Goal: Book appointment/travel/reservation

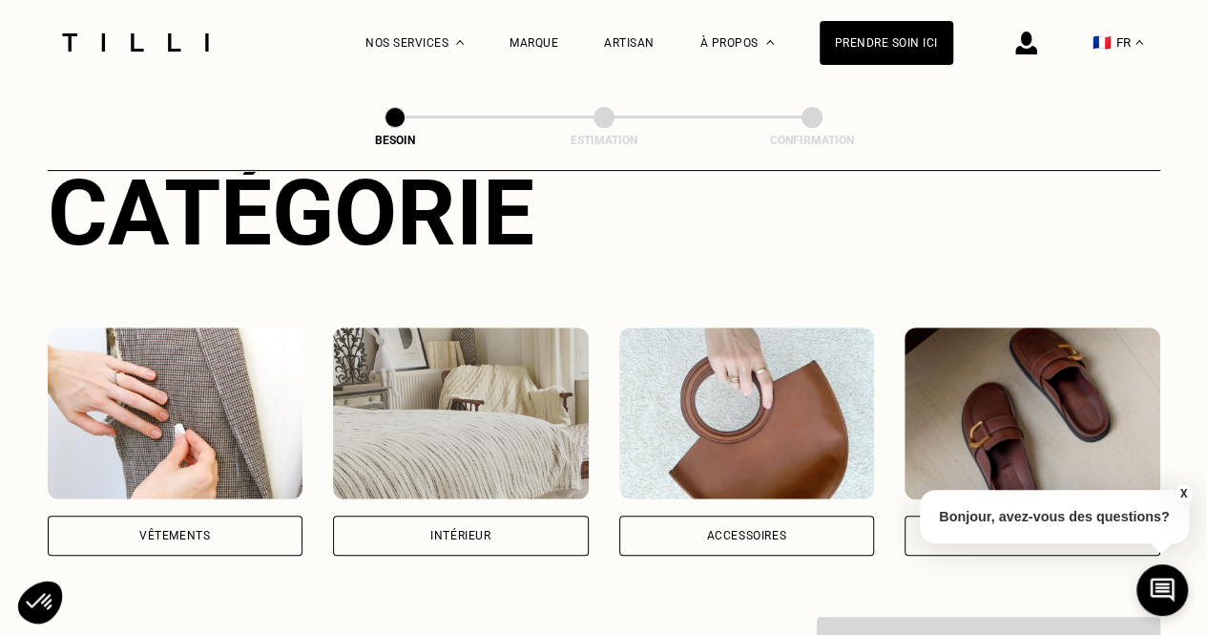
scroll to position [305, 0]
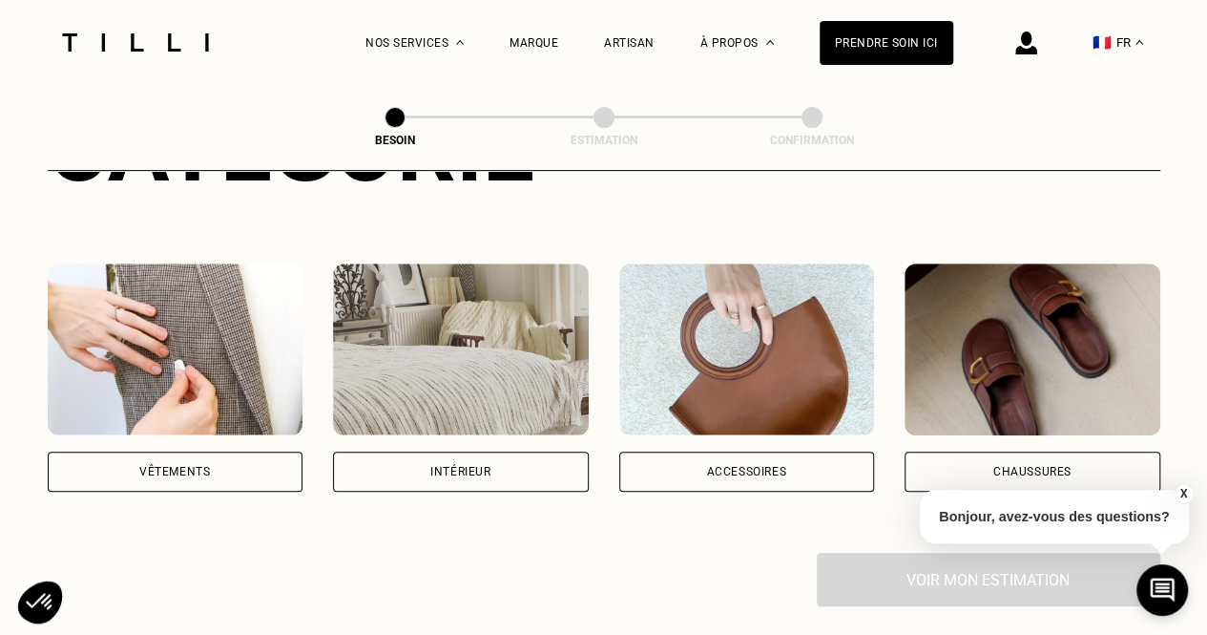
click at [422, 320] on img at bounding box center [461, 349] width 256 height 172
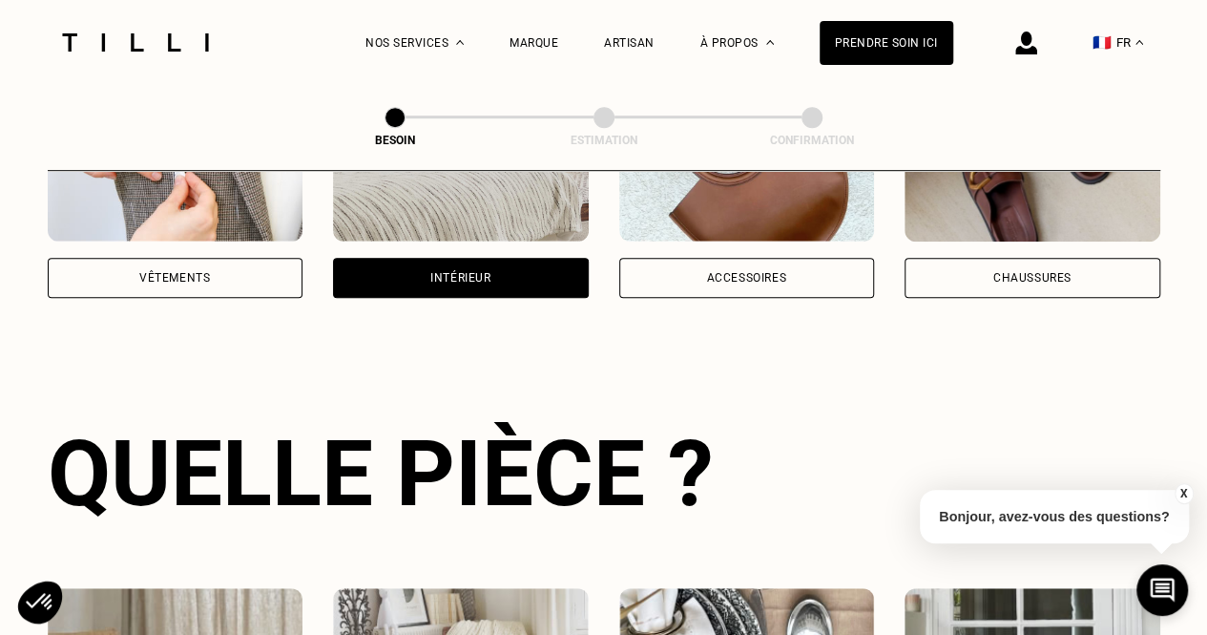
click at [422, 320] on div "Catégorie Vêtements Intérieur Accessoires Chaussures Quelle pièce ? Rideau Ling…" at bounding box center [604, 389] width 1113 height 975
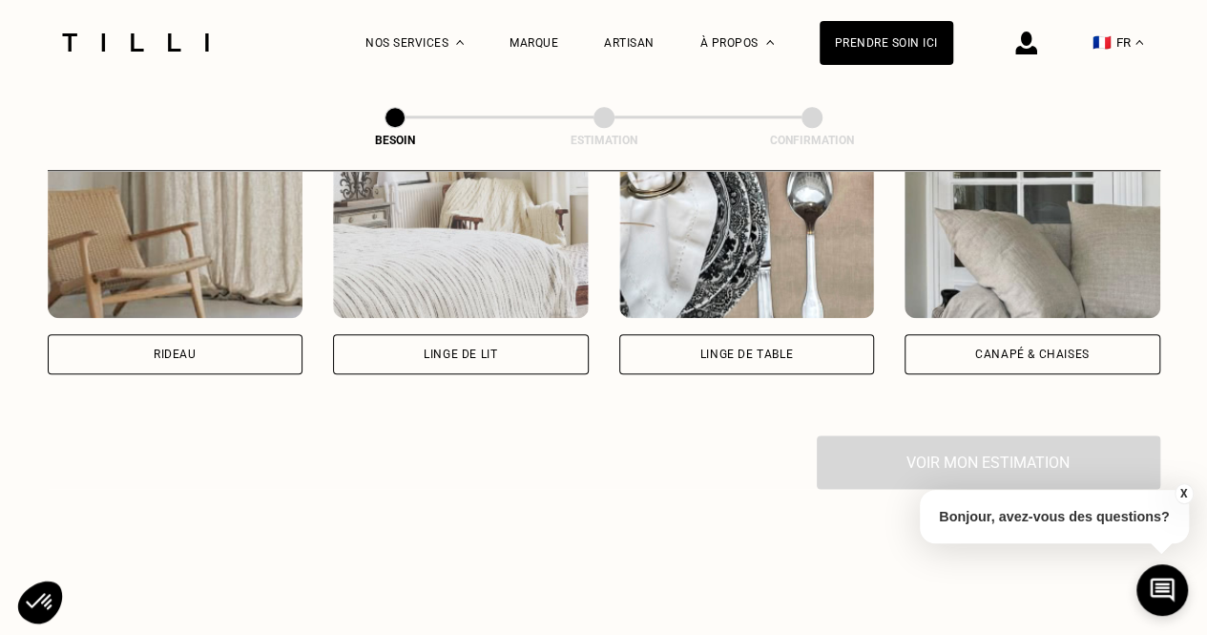
scroll to position [943, 0]
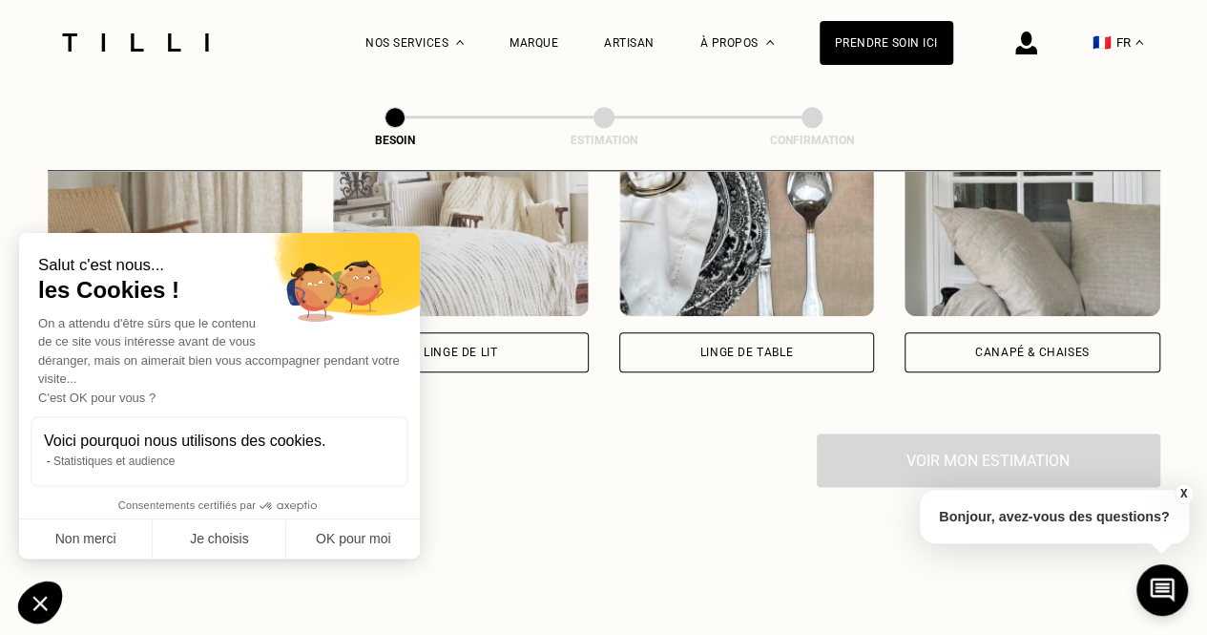
click at [220, 322] on div "On a attendu d'être sûrs que le contenu de ce site vous intéresse avant de vous…" at bounding box center [219, 361] width 363 height 94
click at [353, 544] on button "OK pour moi" at bounding box center [353, 539] width 134 height 40
checkbox input "true"
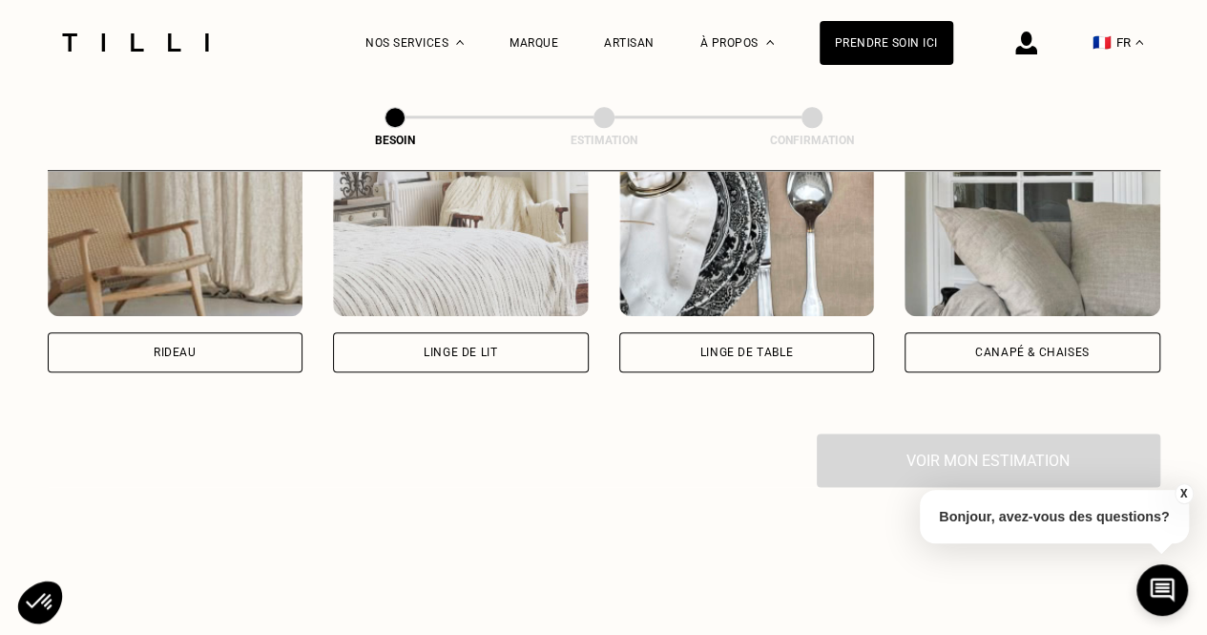
click at [167, 308] on div "Rideau" at bounding box center [176, 258] width 256 height 228
select select "FR"
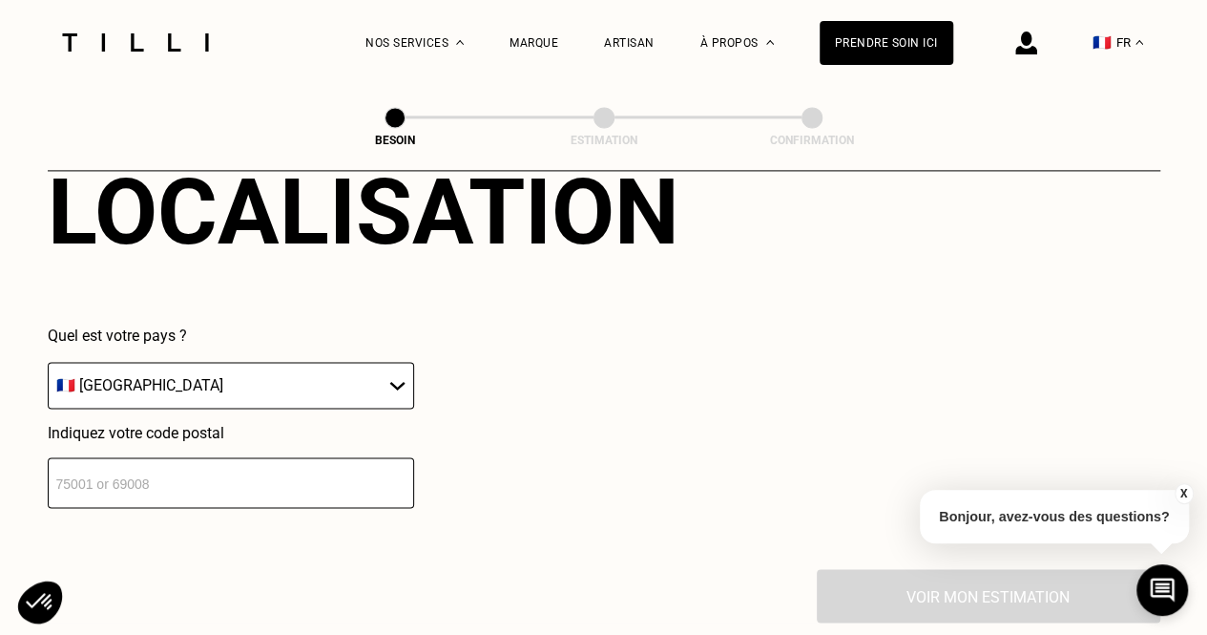
scroll to position [1280, 0]
click at [204, 478] on input "number" at bounding box center [231, 481] width 367 height 51
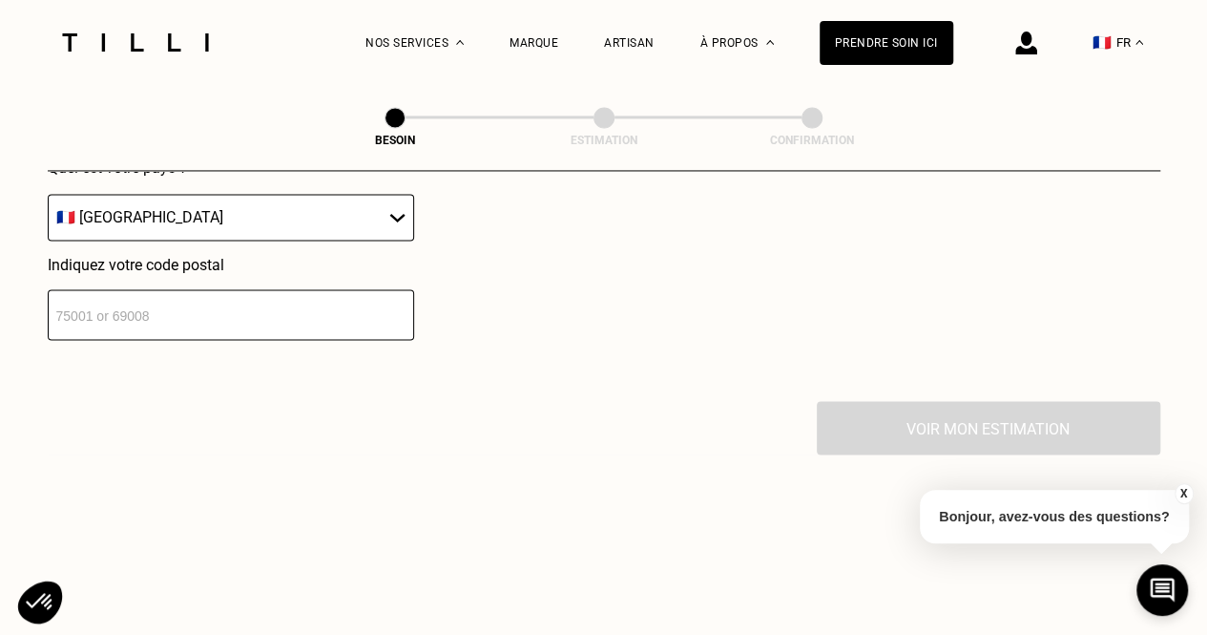
scroll to position [1448, 0]
click at [204, 315] on input "number" at bounding box center [231, 313] width 367 height 51
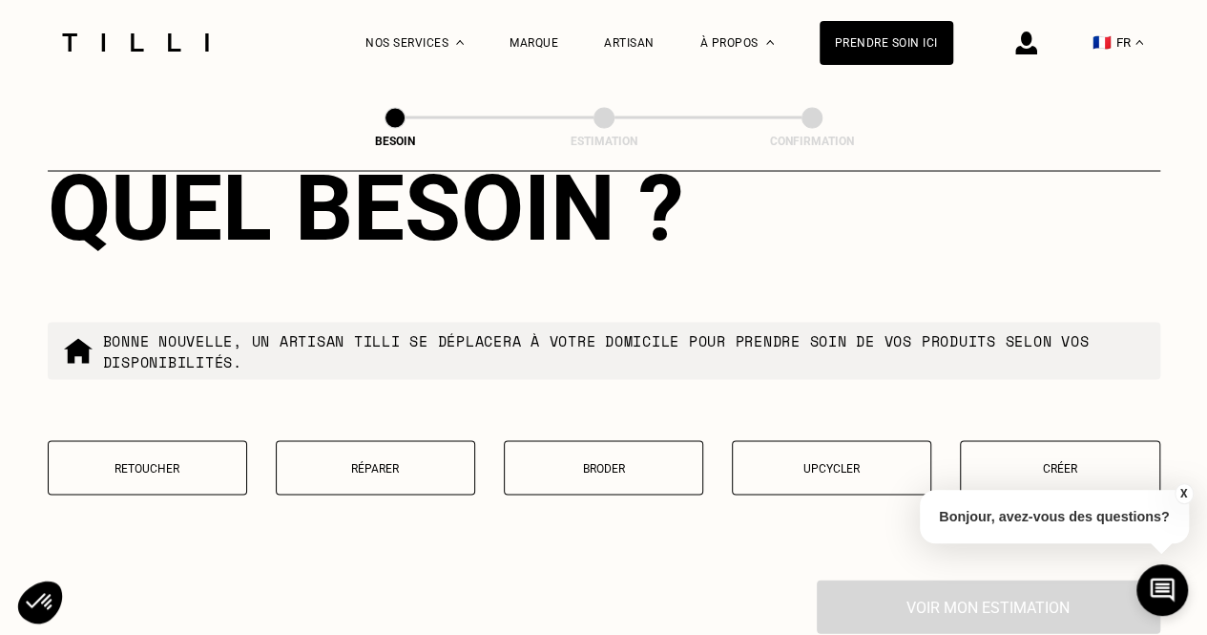
scroll to position [1849, 0]
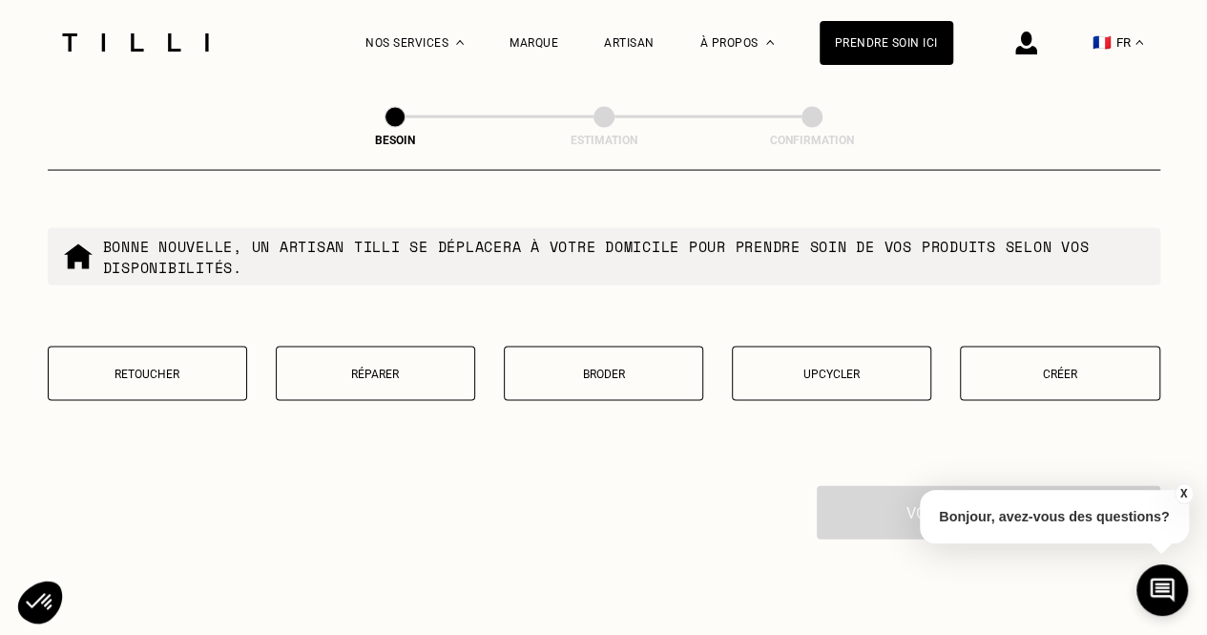
type input "92100"
click at [1042, 346] on button "Créer" at bounding box center [1059, 373] width 199 height 54
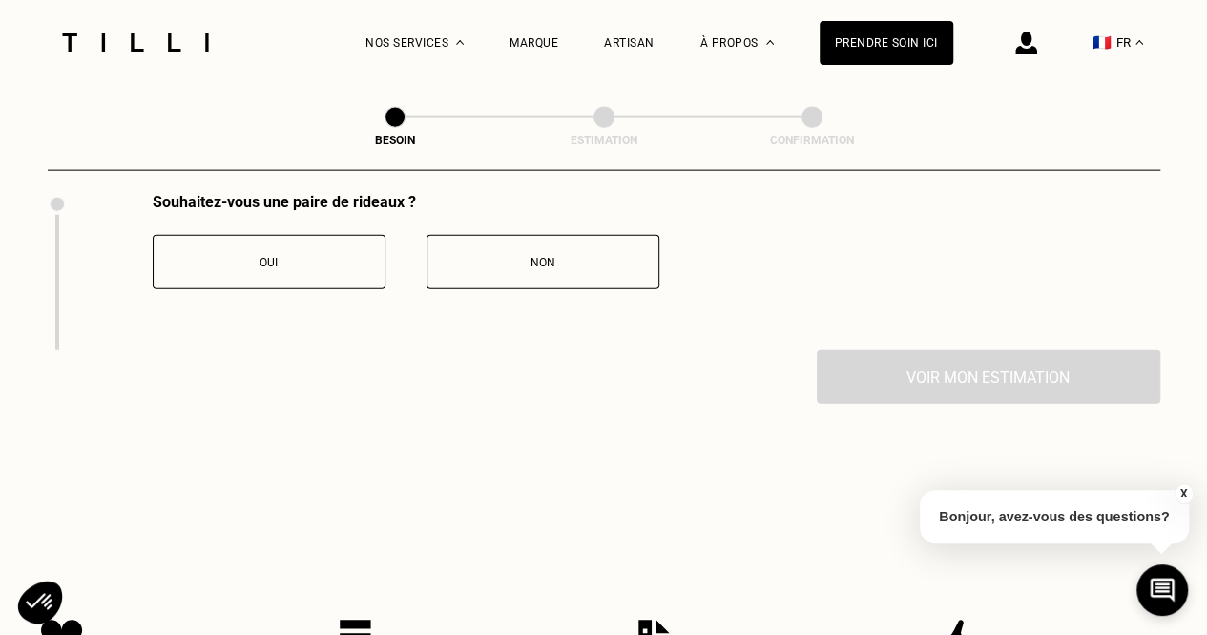
scroll to position [2138, 0]
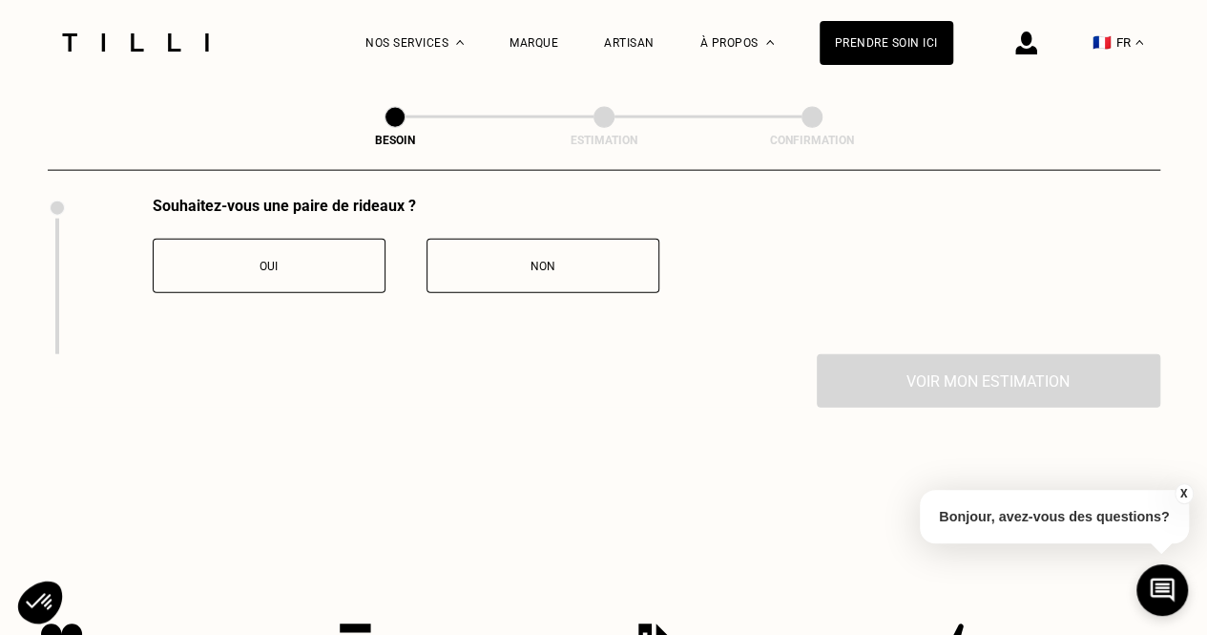
click at [340, 274] on button "Oui" at bounding box center [269, 266] width 233 height 54
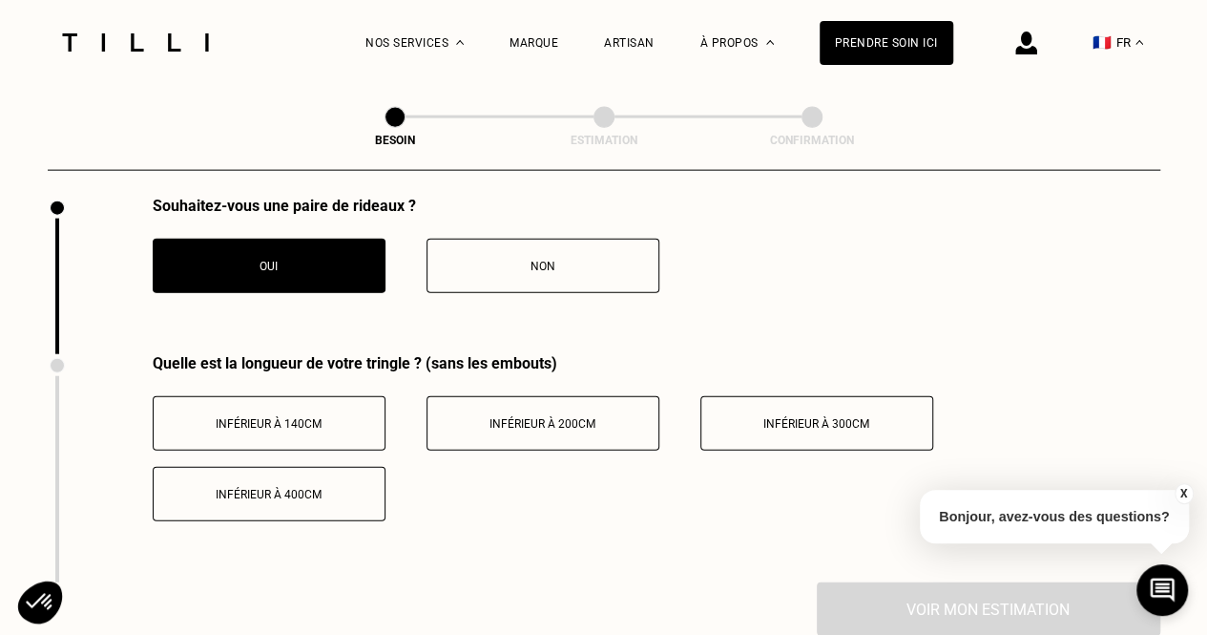
click at [293, 467] on button "Inférieur à 400cm" at bounding box center [269, 494] width 233 height 54
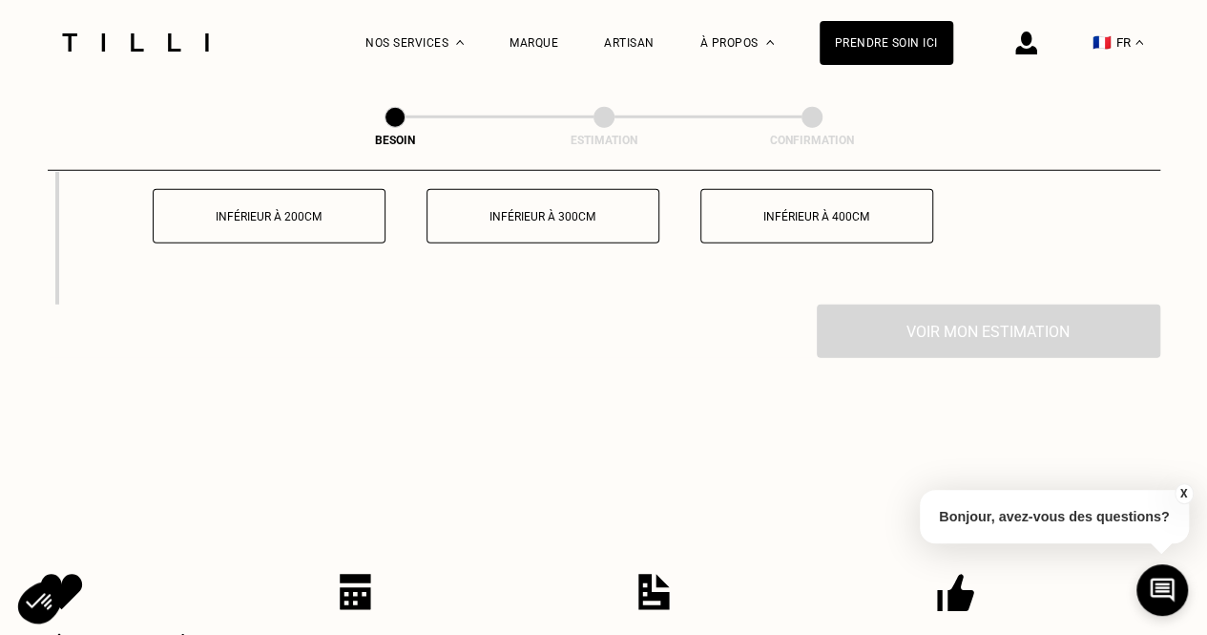
scroll to position [2365, 0]
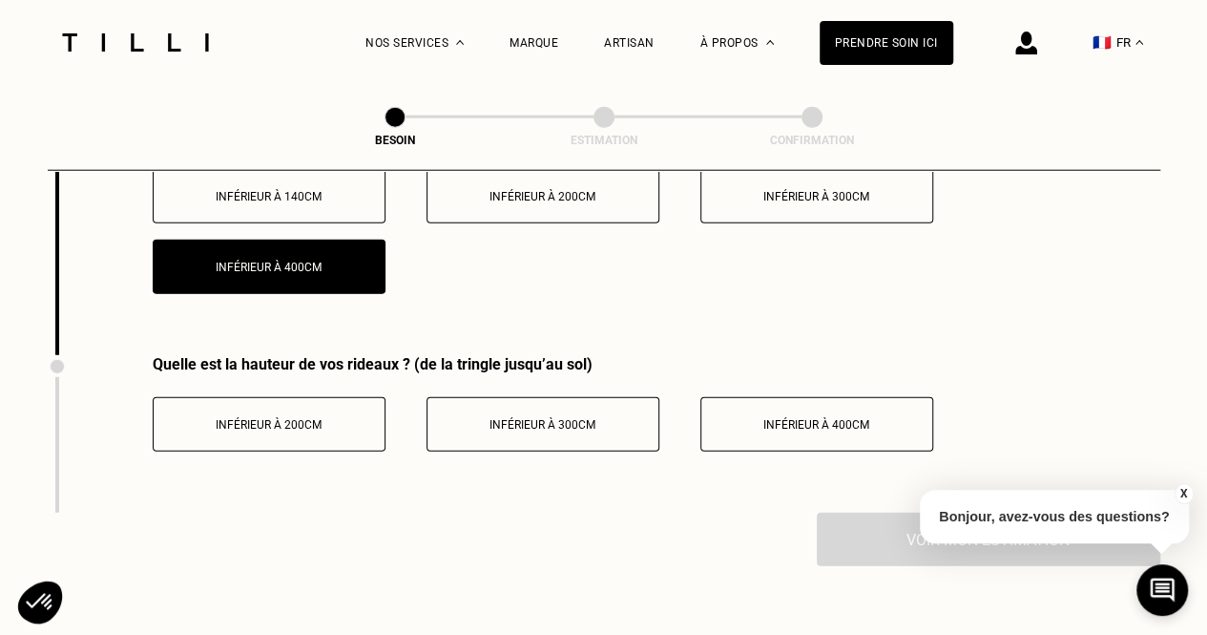
click at [543, 418] on span "Inférieur à 300cm" at bounding box center [543, 424] width 106 height 13
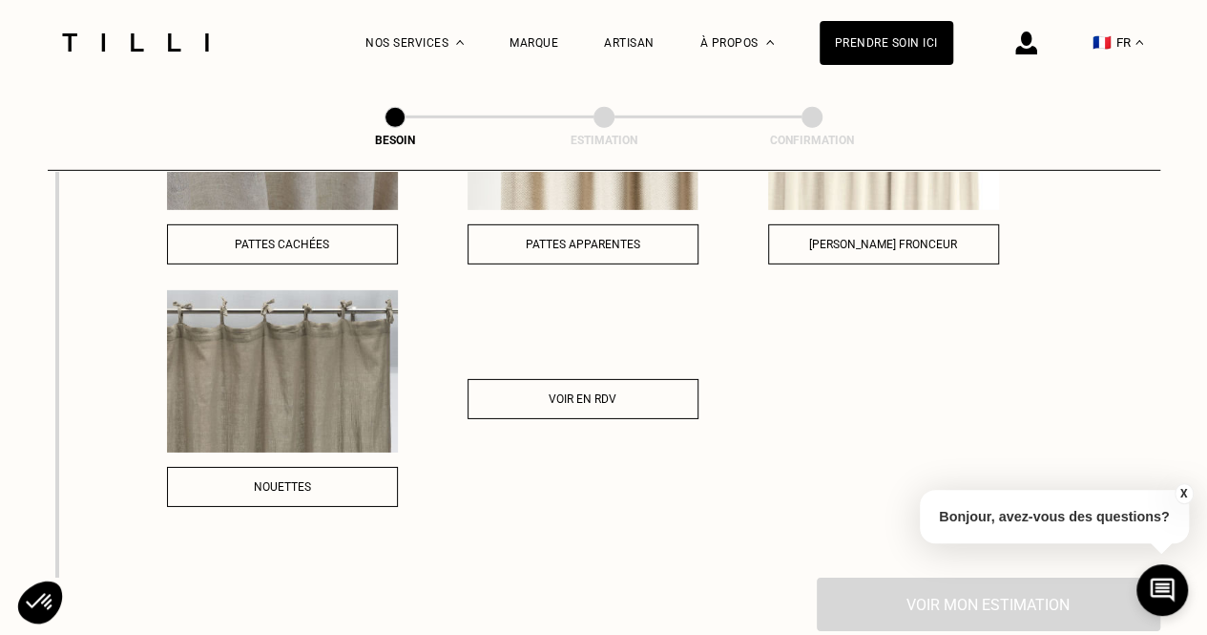
scroll to position [2671, 0]
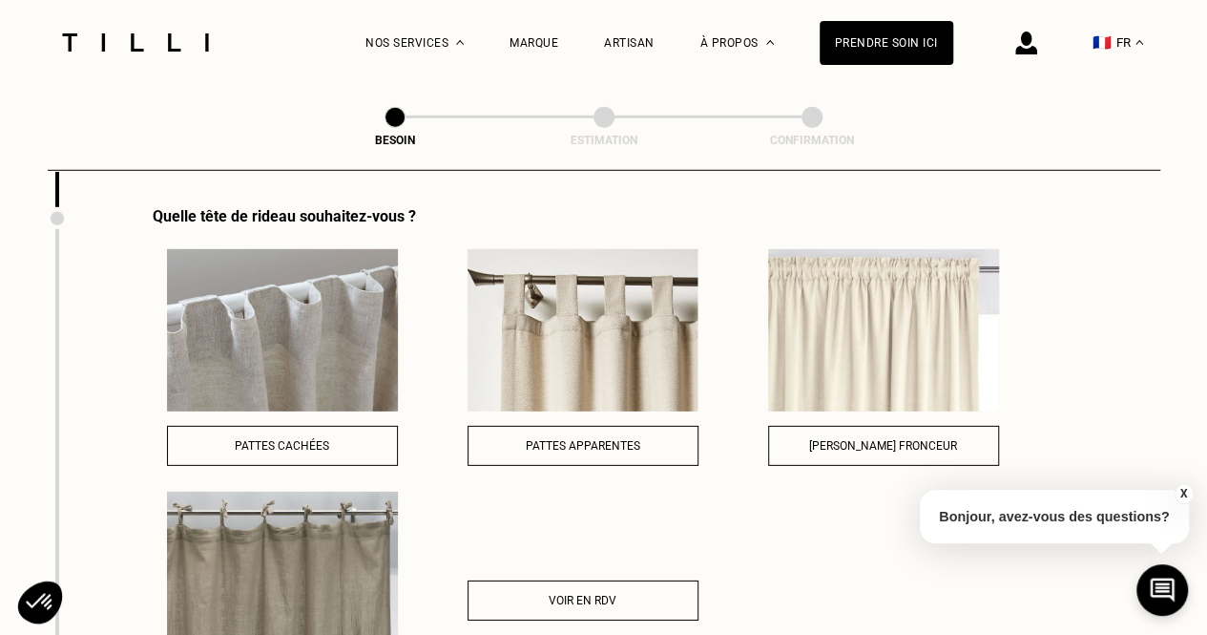
click at [615, 384] on img at bounding box center [583, 330] width 231 height 162
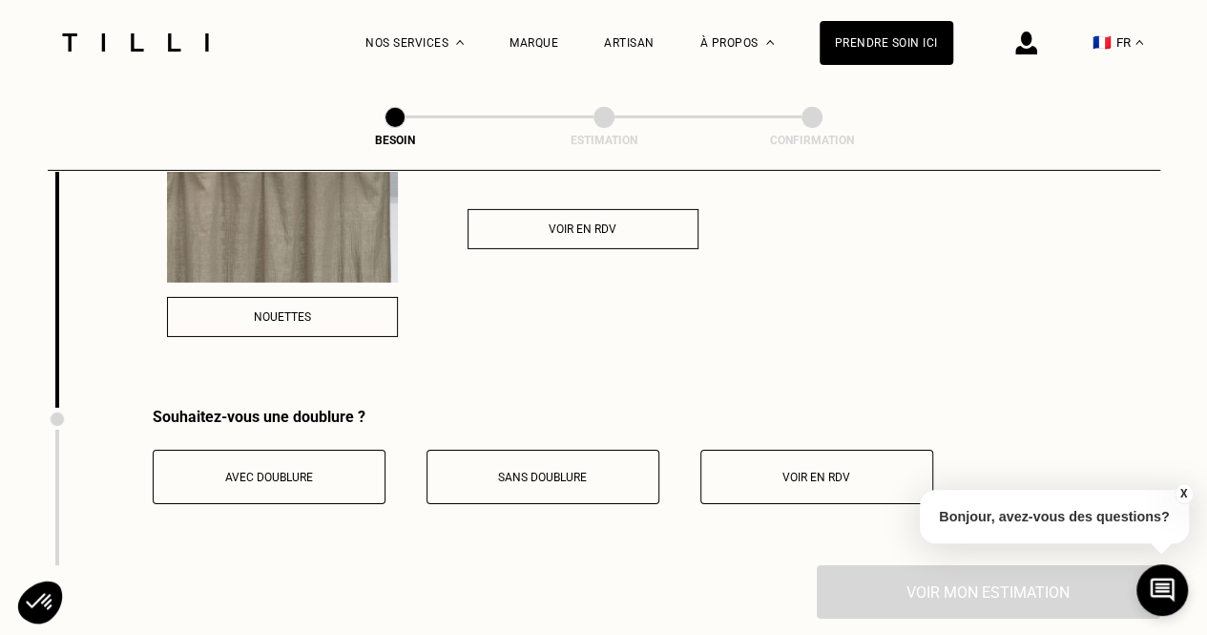
scroll to position [3101, 0]
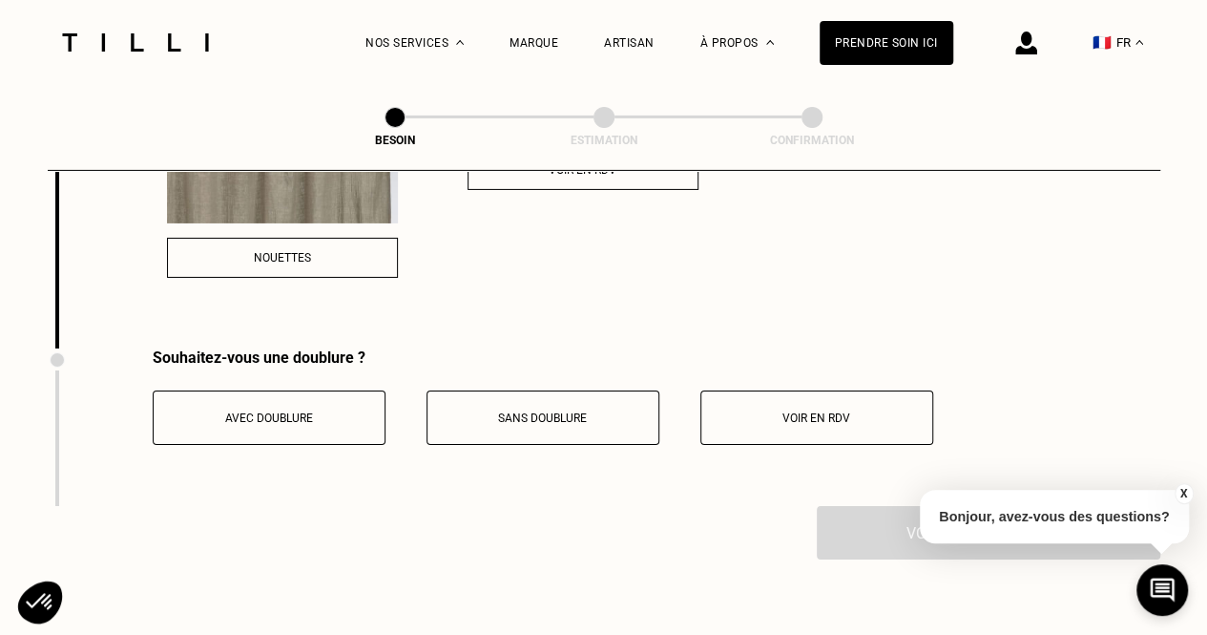
click at [567, 411] on span "Sans doublure" at bounding box center [542, 417] width 89 height 13
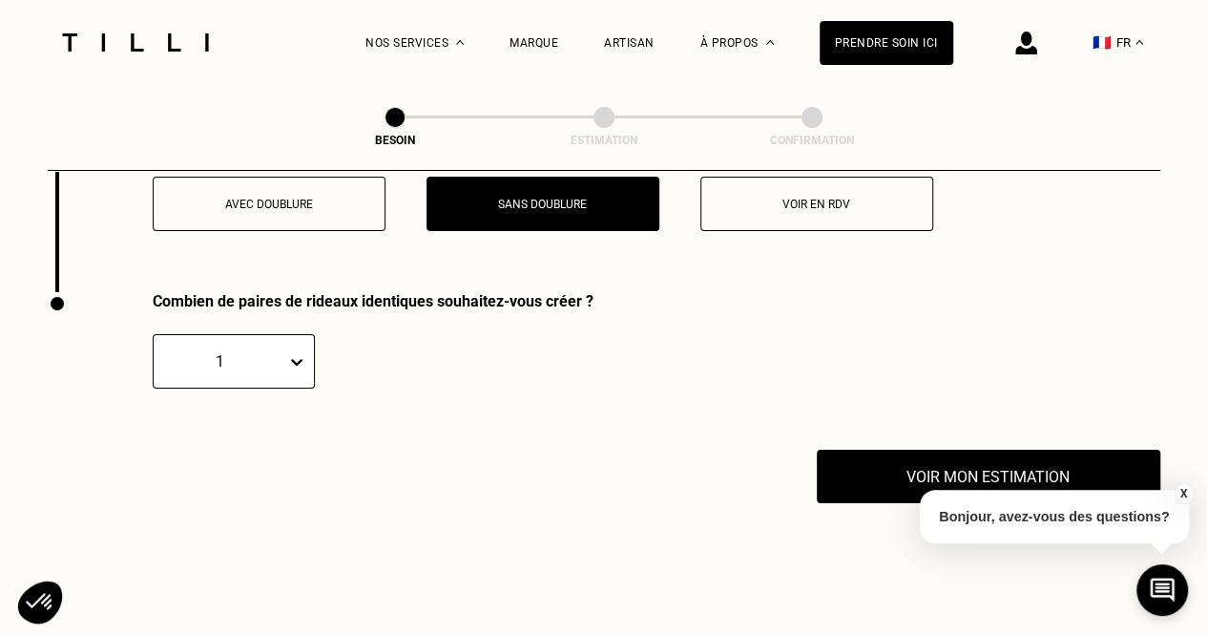
scroll to position [3316, 0]
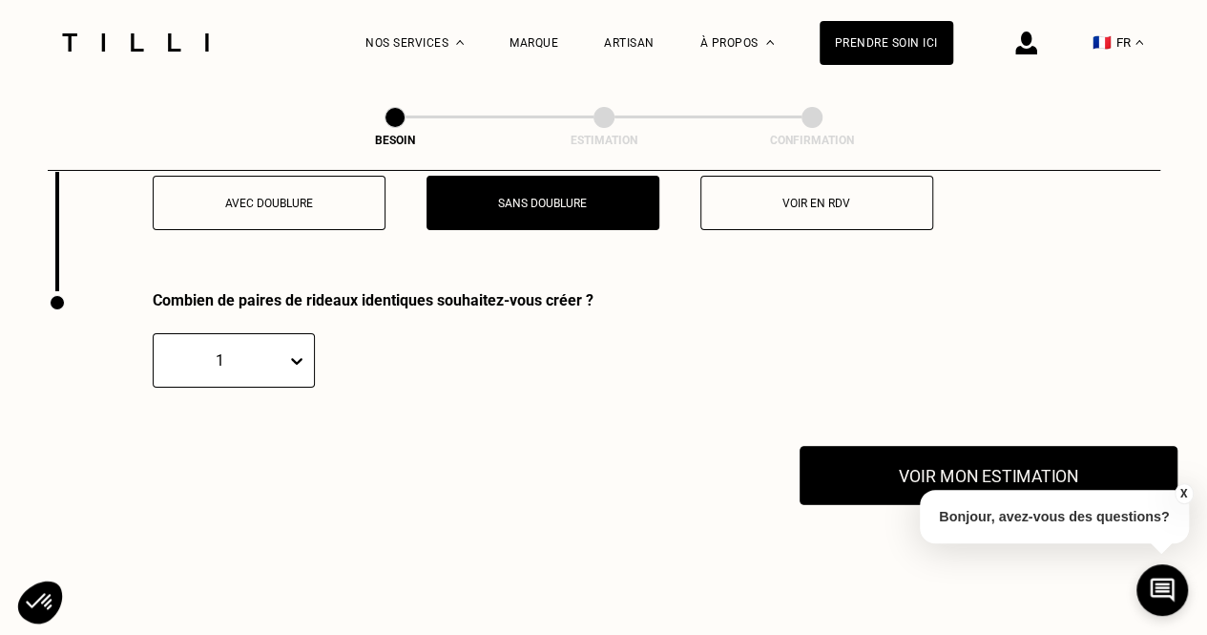
click at [928, 467] on button "Voir mon estimation" at bounding box center [989, 475] width 378 height 59
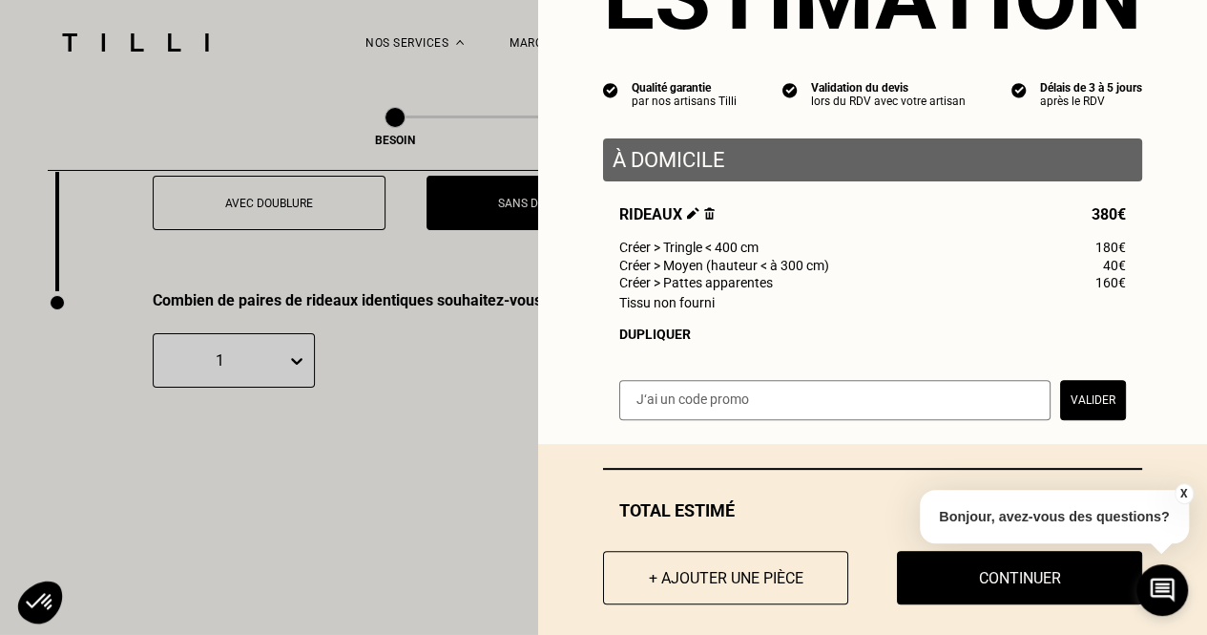
scroll to position [143, 0]
